Goal: Communication & Community: Connect with others

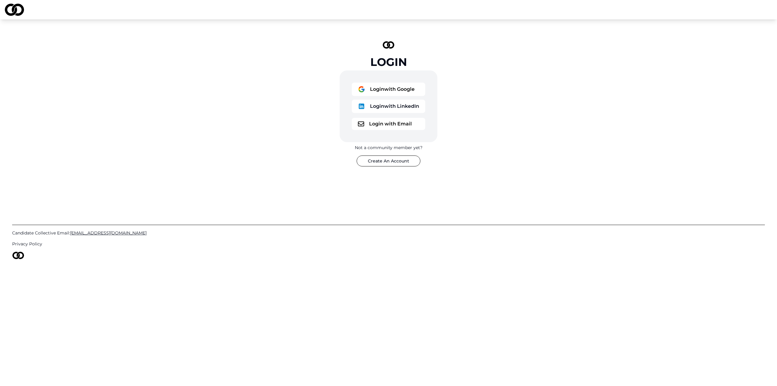
click at [390, 92] on button "Login with Google" at bounding box center [388, 89] width 73 height 13
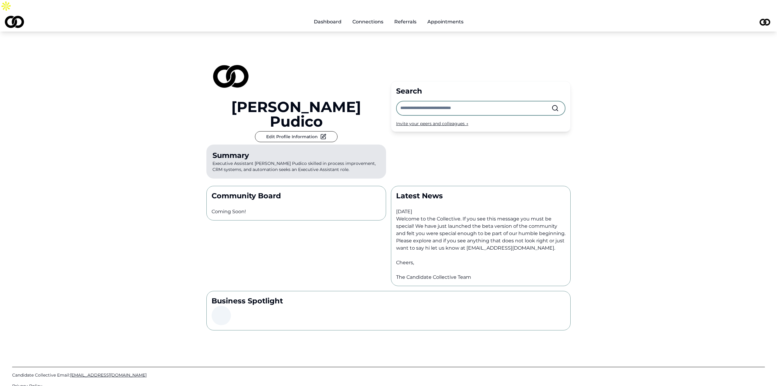
click at [431, 101] on input "text" at bounding box center [475, 107] width 151 height 13
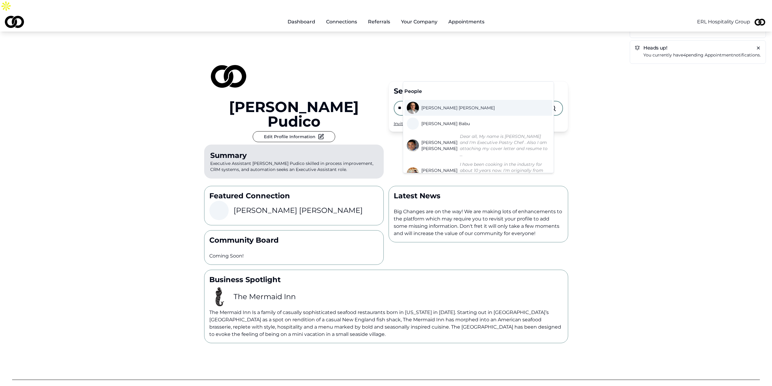
type input "*"
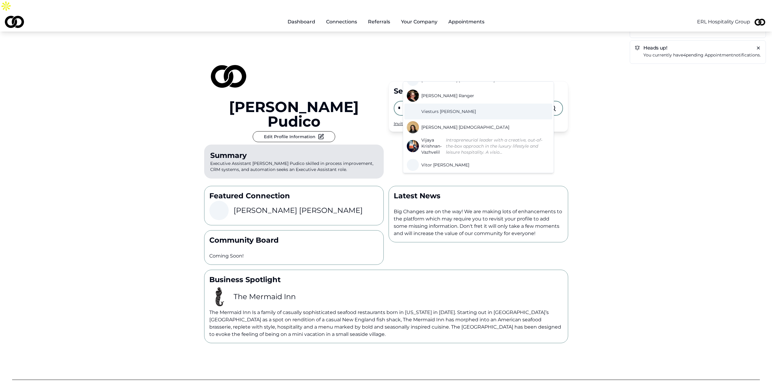
scroll to position [30, 0]
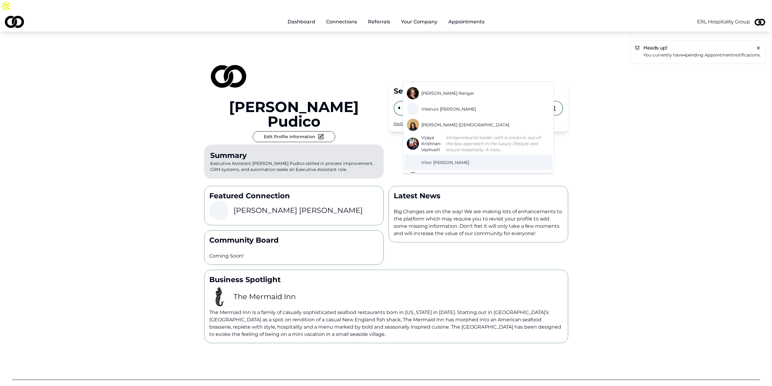
drag, startPoint x: 432, startPoint y: 161, endPoint x: 433, endPoint y: 158, distance: 3.2
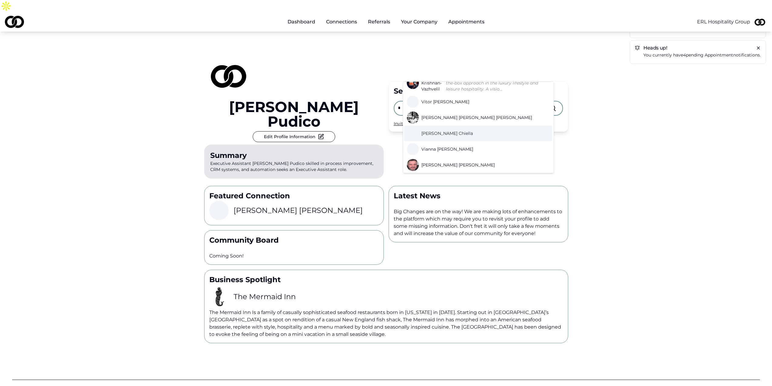
scroll to position [212, 0]
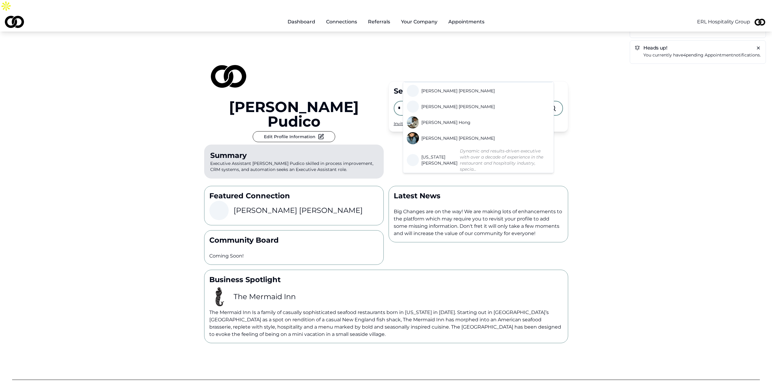
click at [430, 101] on input "*" at bounding box center [473, 107] width 151 height 13
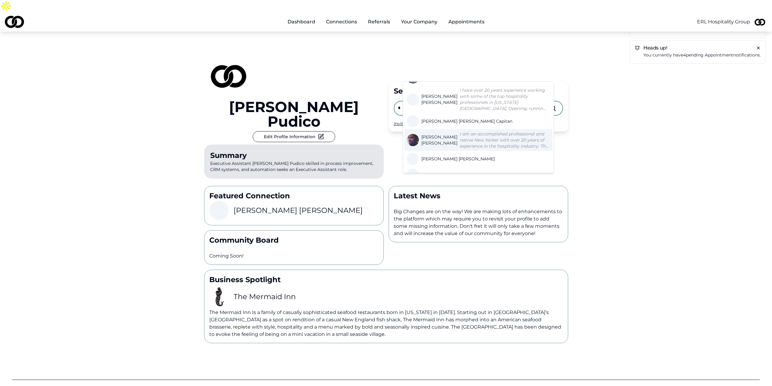
scroll to position [244, 0]
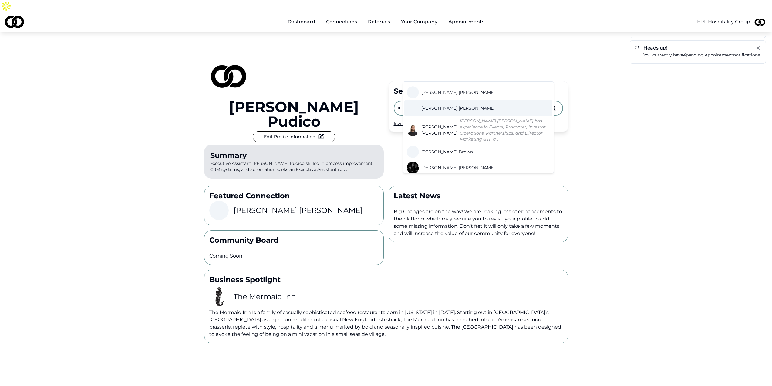
click at [428, 101] on input "*" at bounding box center [473, 107] width 151 height 13
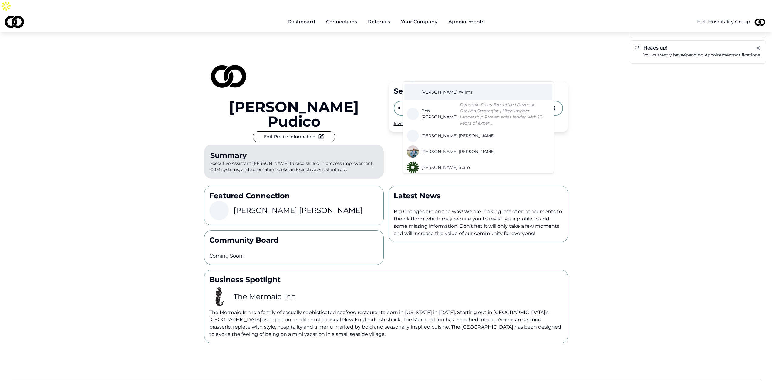
click at [427, 101] on input "*" at bounding box center [473, 107] width 151 height 13
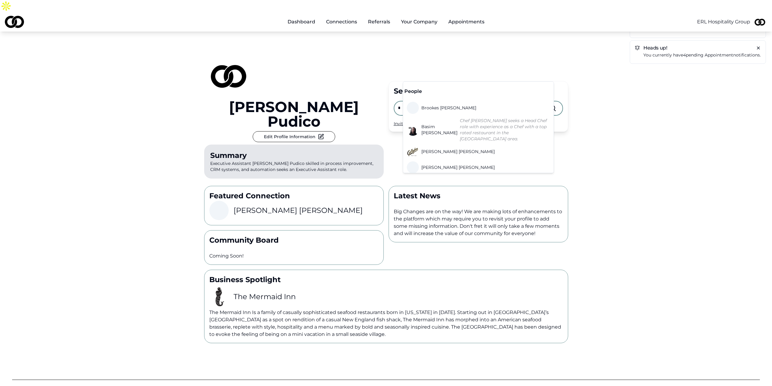
click at [427, 101] on input "*" at bounding box center [473, 107] width 151 height 13
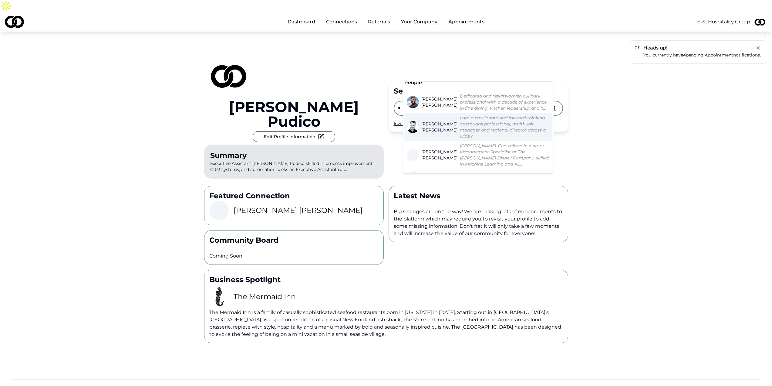
scroll to position [30, 0]
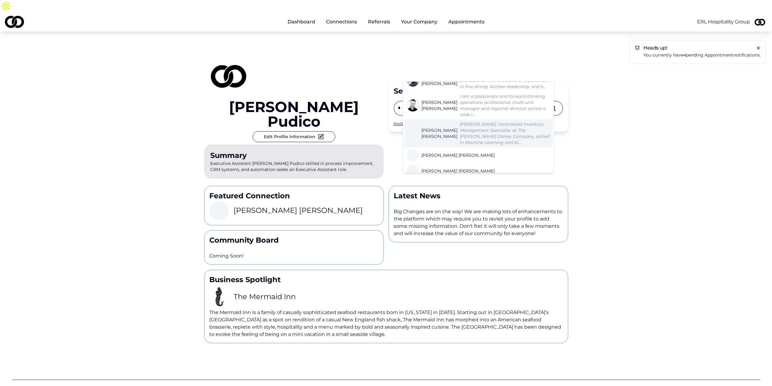
type input "*"
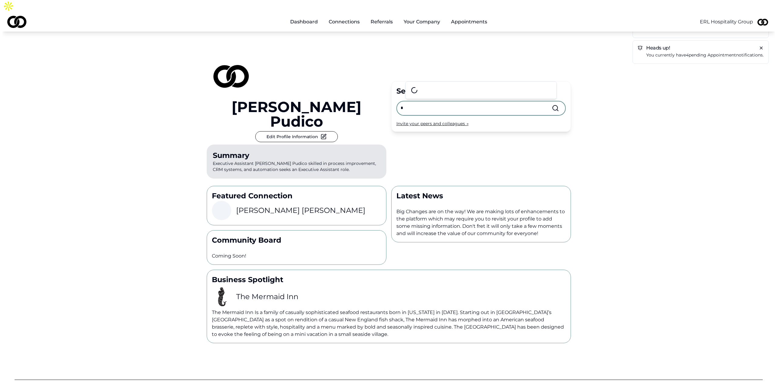
scroll to position [0, 0]
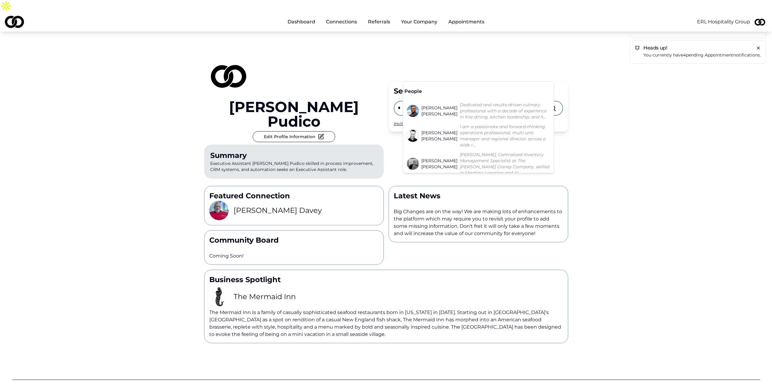
click at [626, 126] on div "Heads up! You currently have 11 pending referral notifications. Heads up! You c…" at bounding box center [386, 187] width 772 height 311
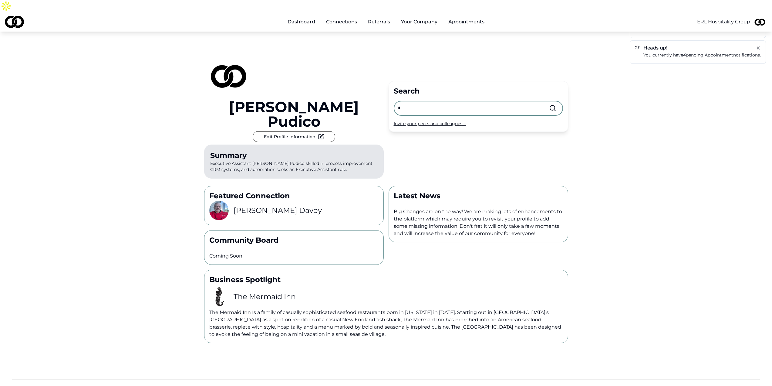
click at [739, 12] on html "Dashboard Connections Referrals Your Company Appointments ERL Hospitality Group…" at bounding box center [386, 193] width 772 height 386
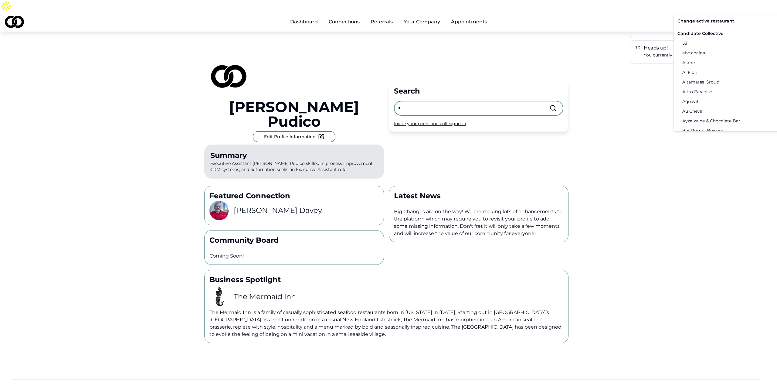
click at [717, 21] on p "Change active restaurant" at bounding box center [737, 21] width 121 height 6
click at [720, 32] on div "Candidate Collective" at bounding box center [738, 34] width 126 height 10
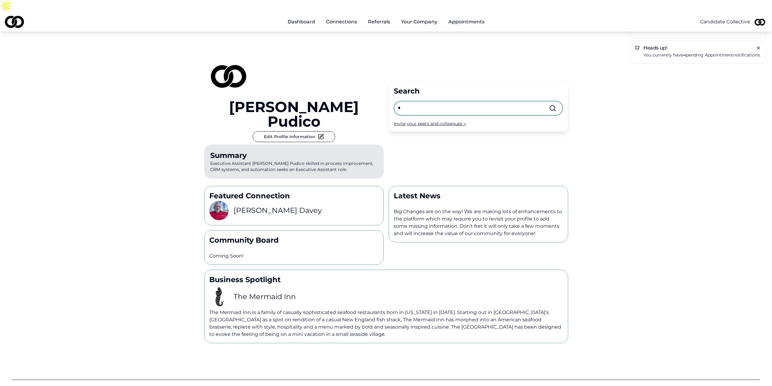
click at [639, 111] on div "Heads up! You currently have 11 pending referral notifications. Heads up! You c…" at bounding box center [386, 187] width 772 height 311
click at [425, 120] on div "Invite your peers and colleagues →" at bounding box center [478, 123] width 169 height 6
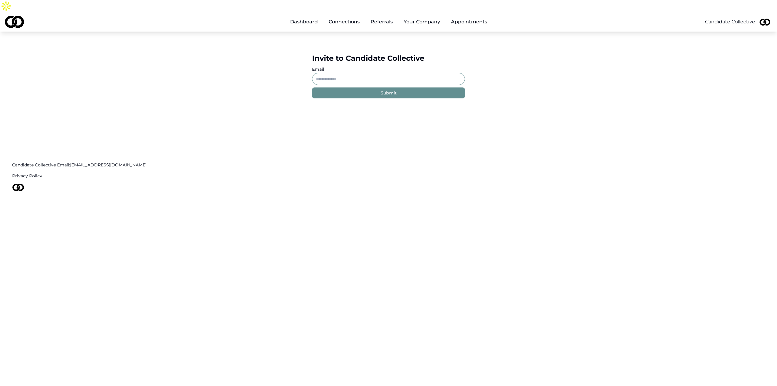
click at [369, 73] on input "Email" at bounding box center [388, 79] width 153 height 12
paste input "**********"
click at [367, 87] on button "Submit" at bounding box center [388, 92] width 153 height 11
click at [380, 73] on input "**********" at bounding box center [388, 79] width 153 height 12
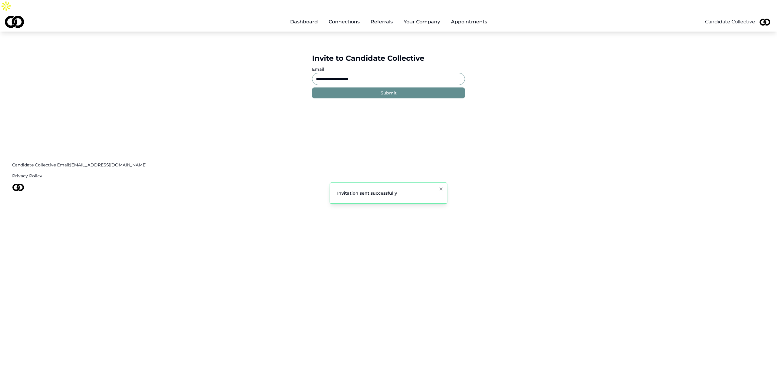
click at [380, 73] on input "**********" at bounding box center [388, 79] width 153 height 12
paste input "****"
type input "**********"
click at [376, 87] on button "Submit" at bounding box center [388, 92] width 153 height 11
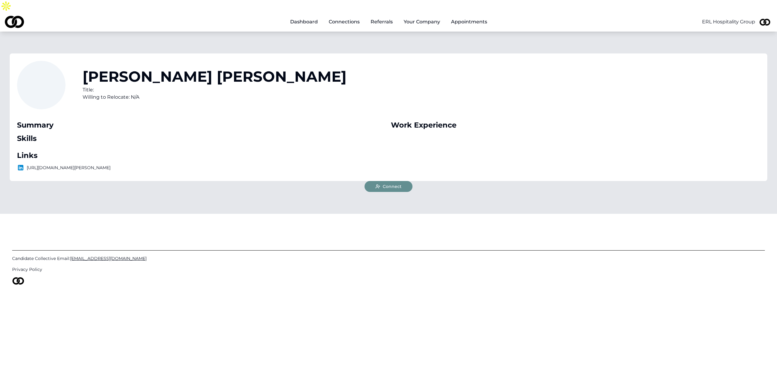
click at [389, 183] on span "Connect" at bounding box center [392, 186] width 19 height 6
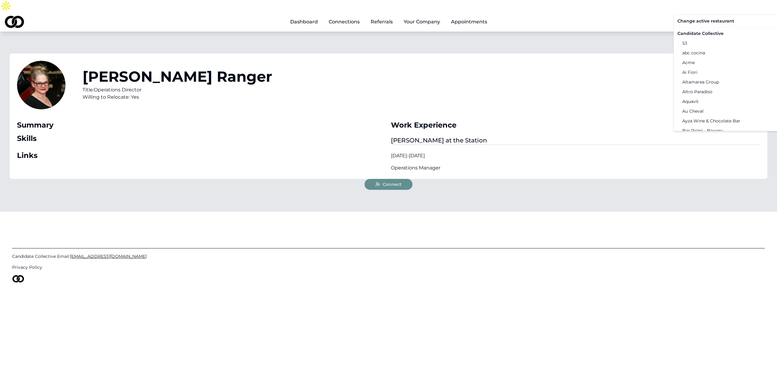
click at [713, 12] on html "Dashboard Connections Referrals Your Company Appointments ERL Hospitality Group…" at bounding box center [388, 193] width 777 height 386
click at [705, 31] on div "Candidate Collective" at bounding box center [738, 34] width 126 height 10
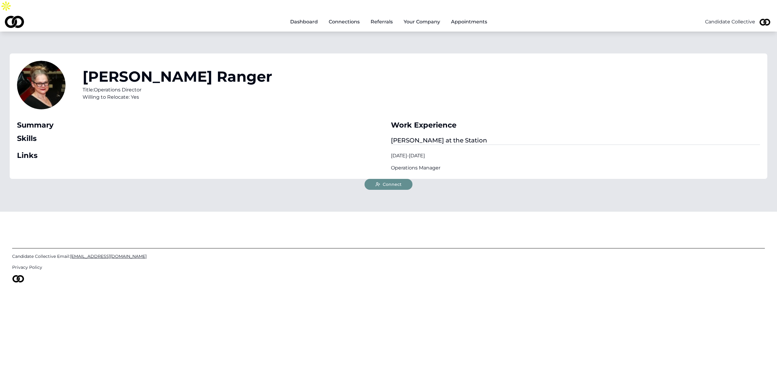
click at [362, 61] on div "Velma Ranger Title: Operations Director Willing to Relocate: Yes" at bounding box center [388, 89] width 743 height 56
click at [385, 181] on span "Connect" at bounding box center [392, 184] width 19 height 6
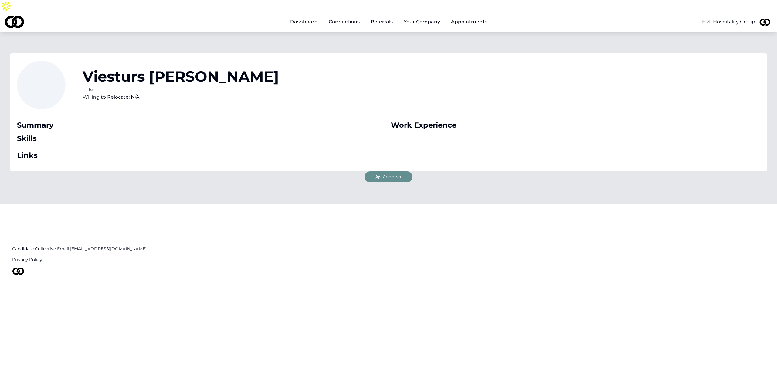
click at [386, 174] on span "Connect" at bounding box center [392, 177] width 19 height 6
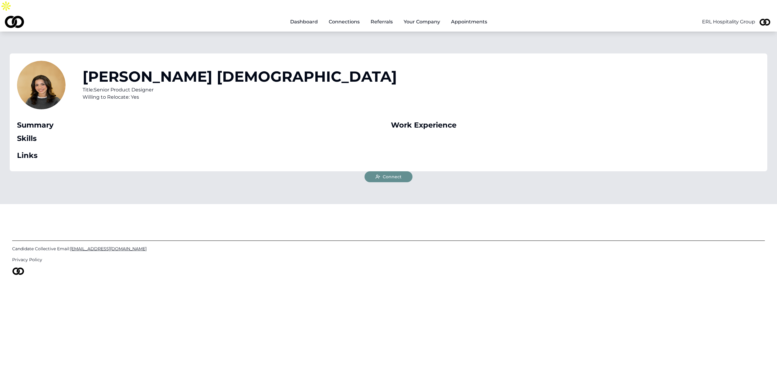
click at [393, 171] on div "Vidushi Jain Title: Senior Product Designer Willing to Relocate: Yes Summary Sk…" at bounding box center [388, 118] width 777 height 172
click at [393, 174] on span "Connect" at bounding box center [392, 177] width 19 height 6
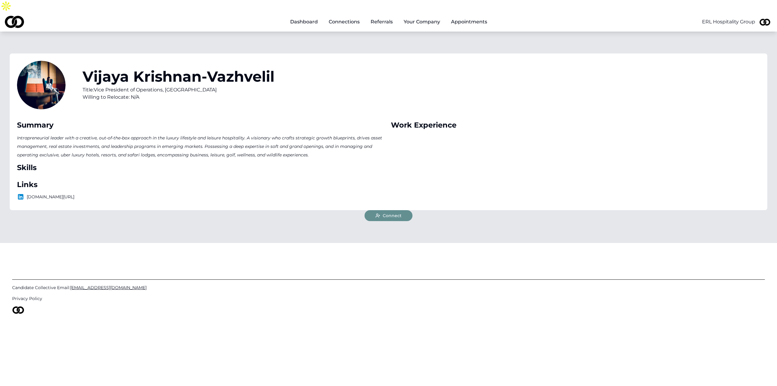
click at [388, 212] on span "Connect" at bounding box center [392, 215] width 19 height 6
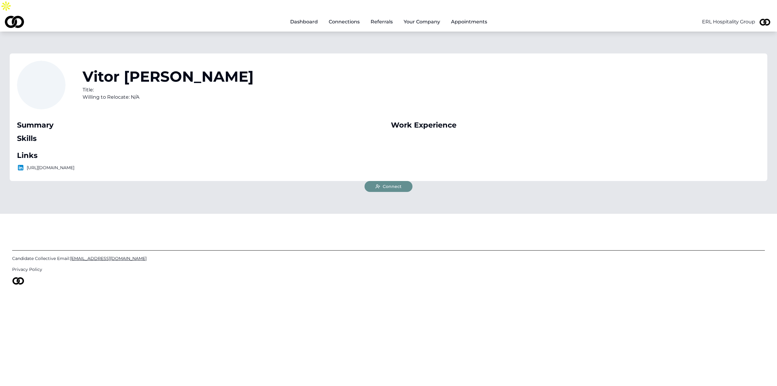
click at [383, 183] on span "Connect" at bounding box center [392, 186] width 19 height 6
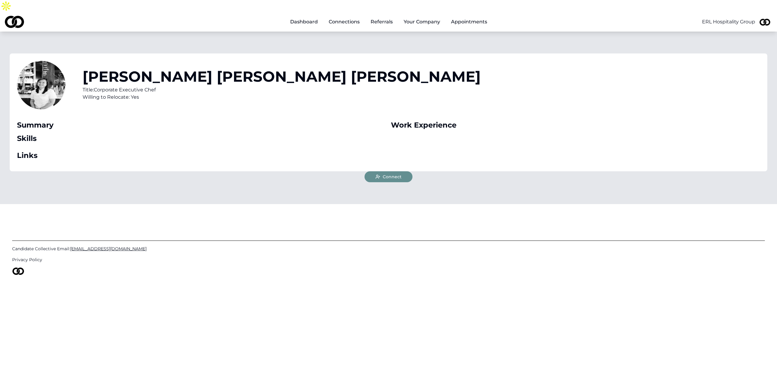
click at [383, 174] on span "Connect" at bounding box center [392, 177] width 19 height 6
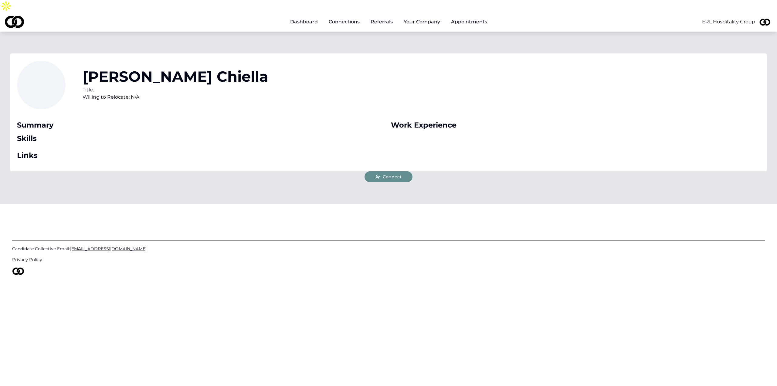
click at [393, 174] on span "Connect" at bounding box center [392, 177] width 19 height 6
click at [401, 174] on span "Connect" at bounding box center [392, 177] width 19 height 6
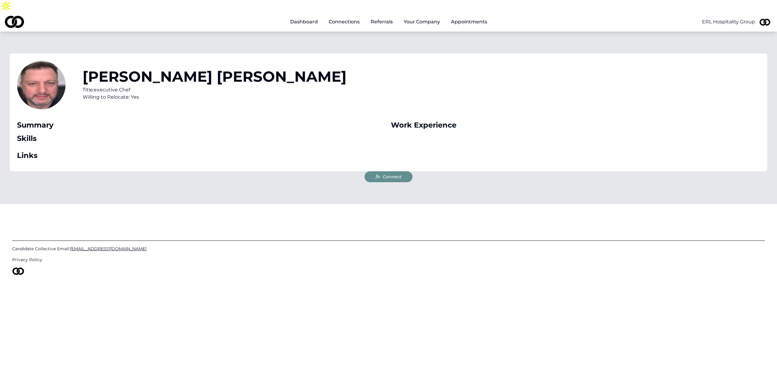
drag, startPoint x: 382, startPoint y: 163, endPoint x: 383, endPoint y: 155, distance: 8.5
click at [382, 171] on button "Connect" at bounding box center [388, 176] width 48 height 11
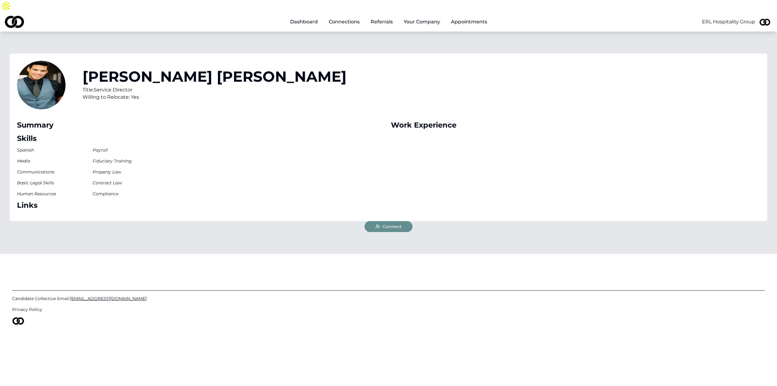
click at [393, 223] on span "Connect" at bounding box center [392, 226] width 19 height 6
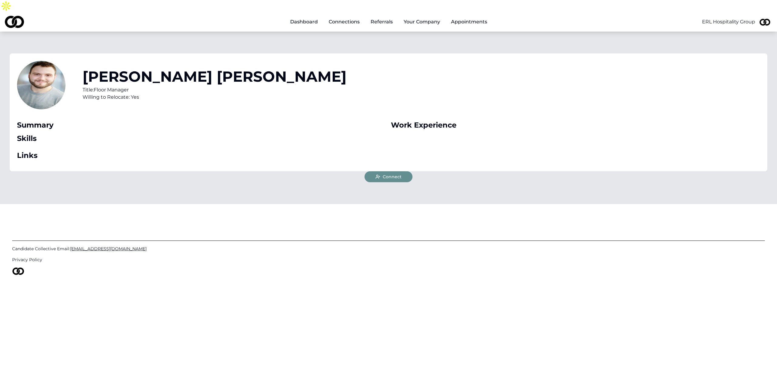
click at [400, 174] on span "Connect" at bounding box center [392, 177] width 19 height 6
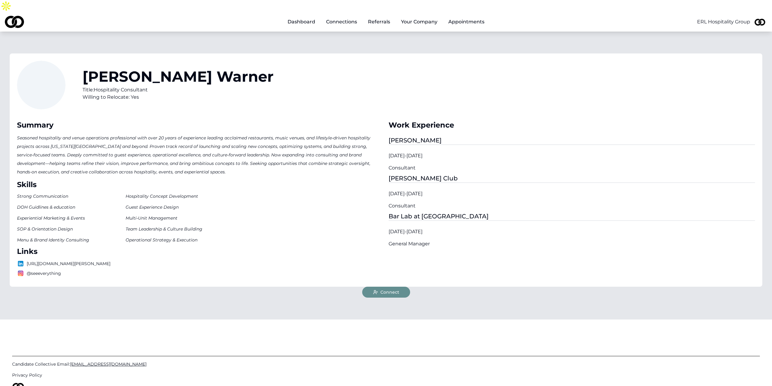
click at [402, 286] on button "Connect" at bounding box center [386, 291] width 48 height 11
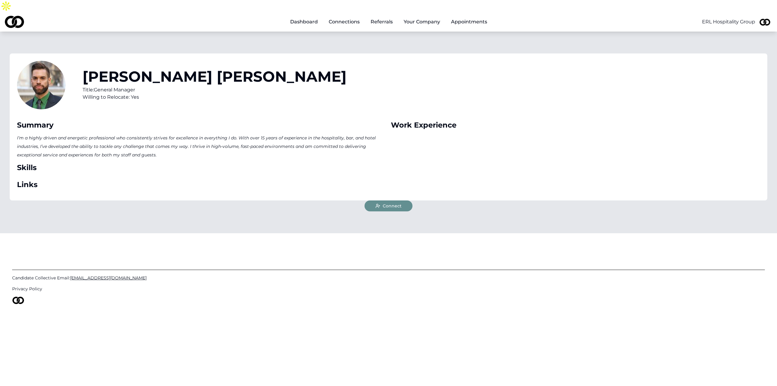
click at [398, 200] on button "Connect" at bounding box center [388, 205] width 48 height 11
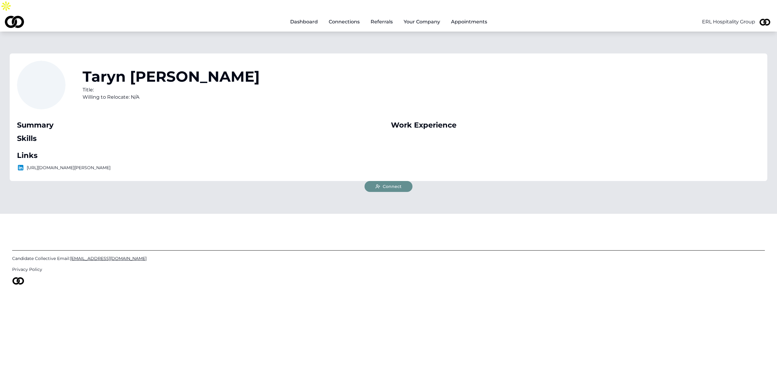
click at [383, 168] on div "Taryn Leo Title: Willing to Relocate: N/A Summary Skills Links https://www.link…" at bounding box center [388, 116] width 757 height 127
click at [378, 184] on icon at bounding box center [377, 186] width 5 height 5
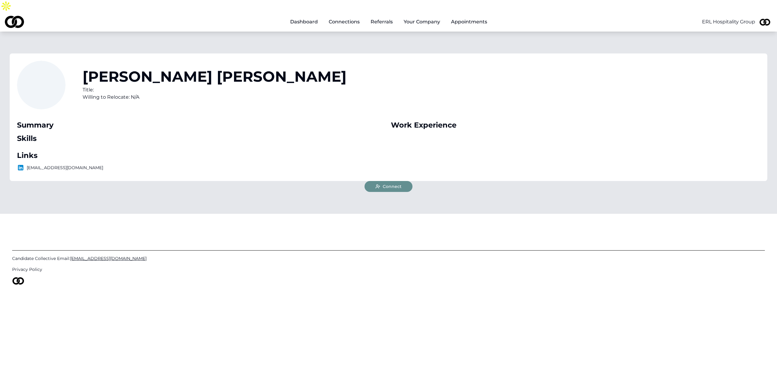
click at [393, 183] on span "Connect" at bounding box center [392, 186] width 19 height 6
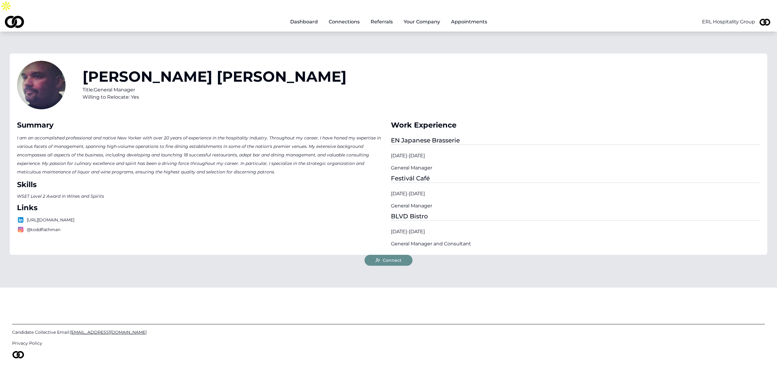
click at [376, 258] on icon at bounding box center [377, 260] width 5 height 5
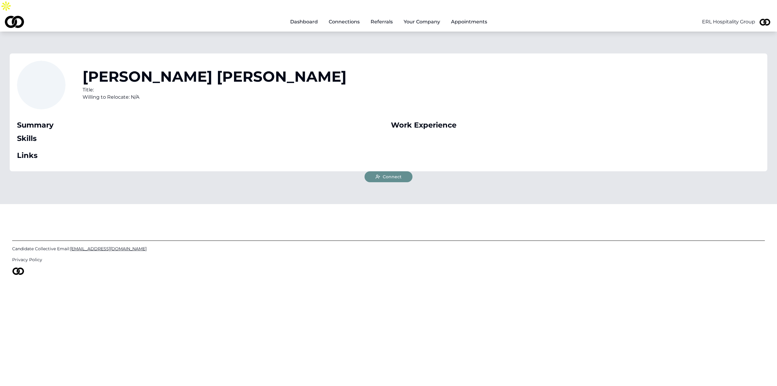
click at [393, 174] on span "Connect" at bounding box center [392, 177] width 19 height 6
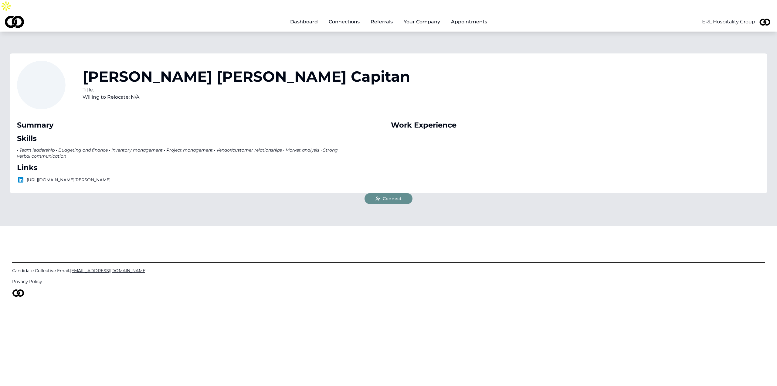
click at [398, 195] on span "Connect" at bounding box center [392, 198] width 19 height 6
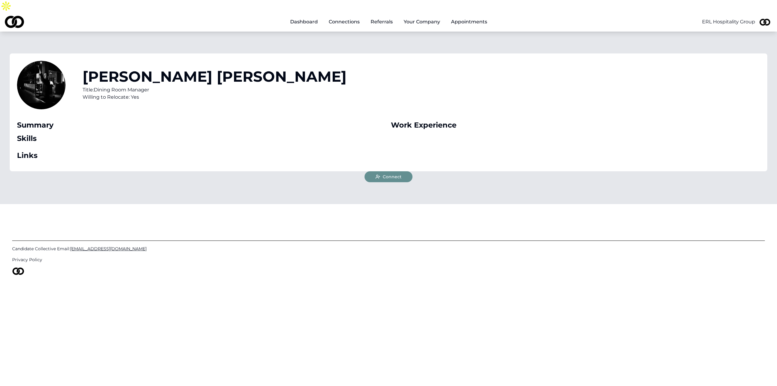
click at [402, 171] on button "Connect" at bounding box center [388, 176] width 48 height 11
click at [495, 301] on div "Dashboard Connections Referrals Your Company Appointments ERL Hospitality Group…" at bounding box center [388, 205] width 777 height 386
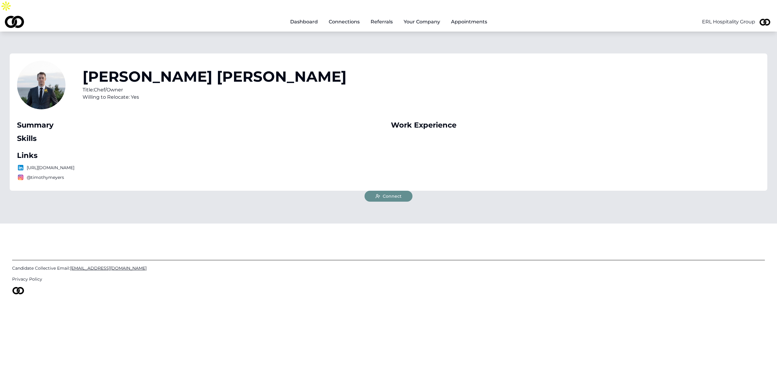
click at [384, 190] on button "Connect" at bounding box center [388, 195] width 48 height 11
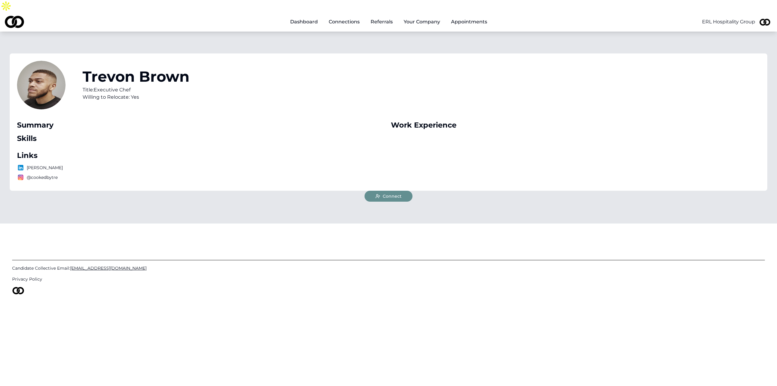
click at [397, 190] on button "Connect" at bounding box center [388, 195] width 48 height 11
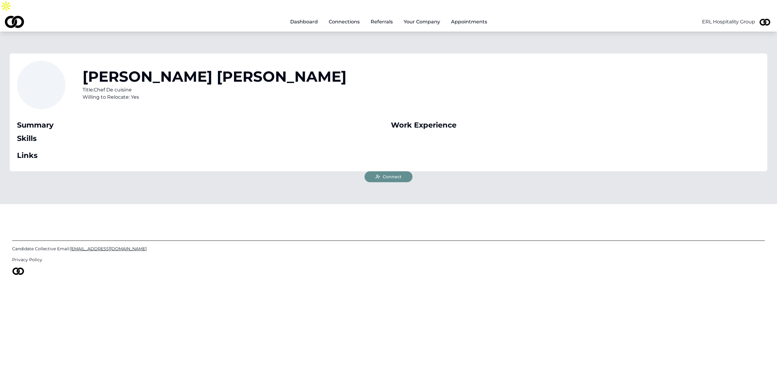
click at [389, 171] on button "Connect" at bounding box center [388, 176] width 48 height 11
click at [385, 171] on button "Connect" at bounding box center [388, 176] width 48 height 11
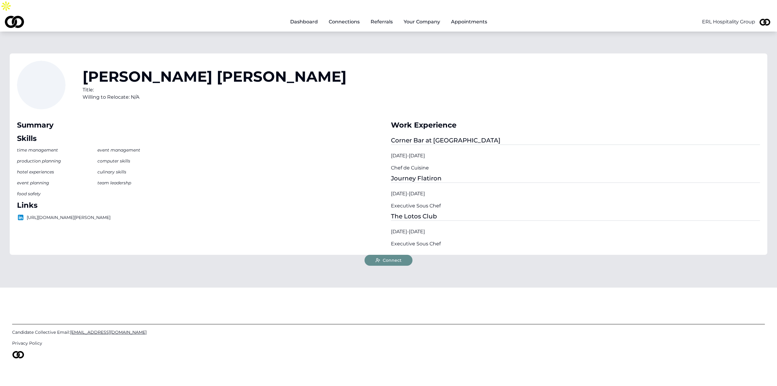
click at [396, 254] on button "Connect" at bounding box center [388, 259] width 48 height 11
